Goal: Find specific page/section: Find specific page/section

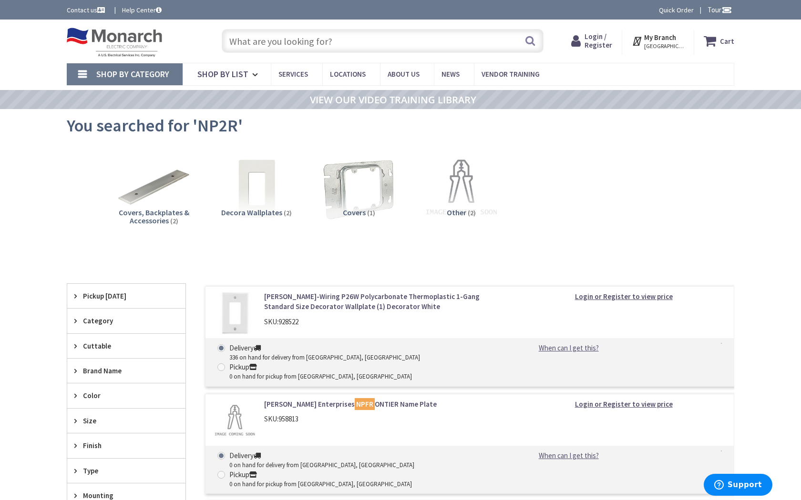
type input "Riverwalk, Chicago, IL 60601, USA"
